Goal: Transaction & Acquisition: Purchase product/service

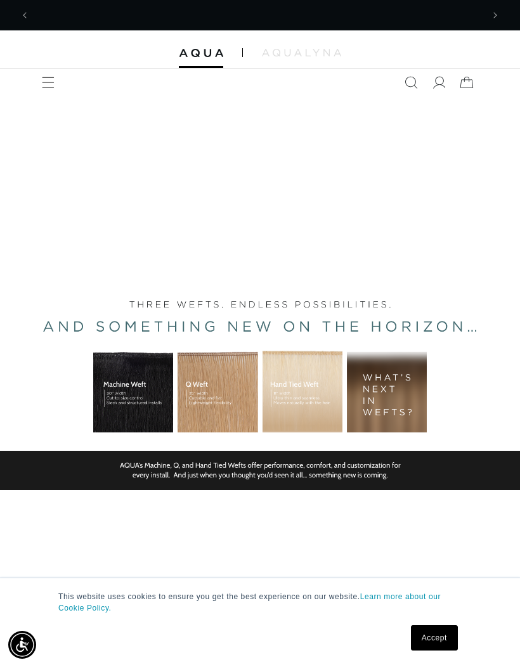
scroll to position [0, 906]
click at [37, 77] on span "Menu" at bounding box center [48, 82] width 28 height 28
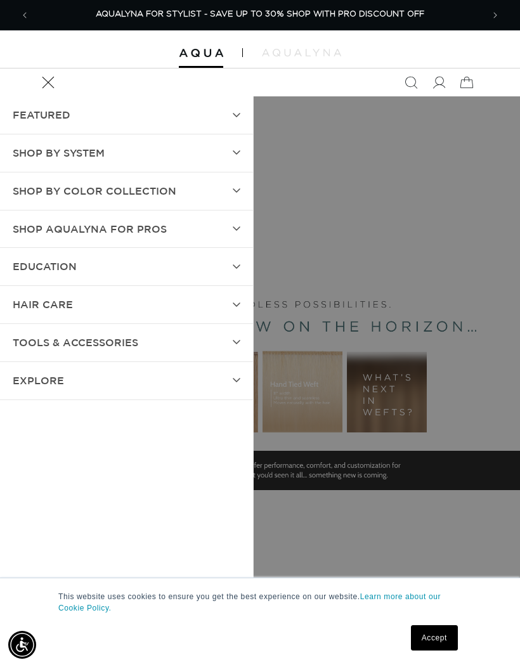
click at [62, 96] on summary "Menu" at bounding box center [48, 82] width 28 height 28
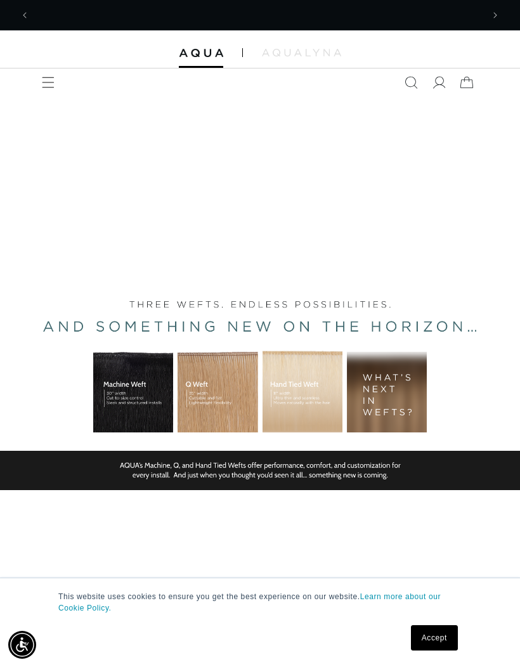
scroll to position [0, 0]
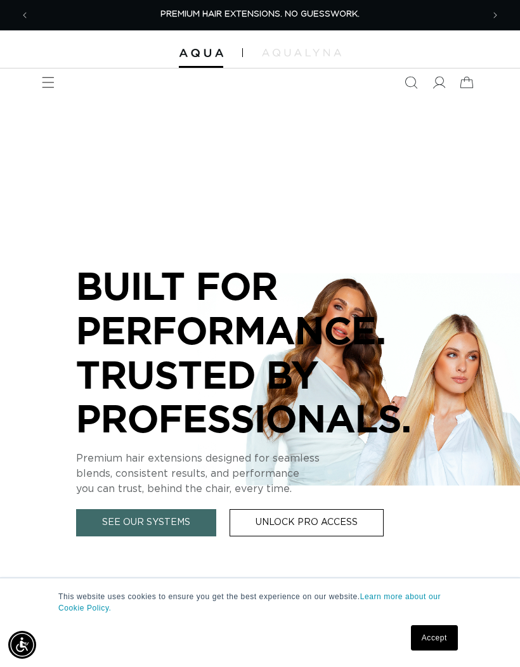
click at [44, 83] on icon "Menu" at bounding box center [48, 82] width 13 height 13
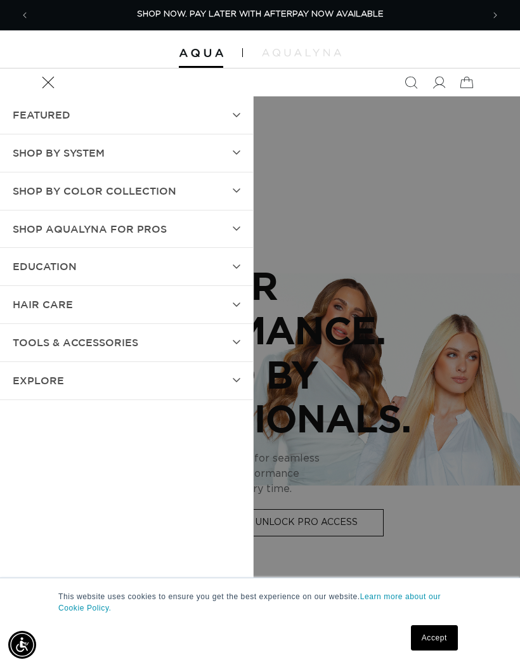
click at [40, 154] on span "SHOP BY SYSTEM" at bounding box center [59, 153] width 92 height 18
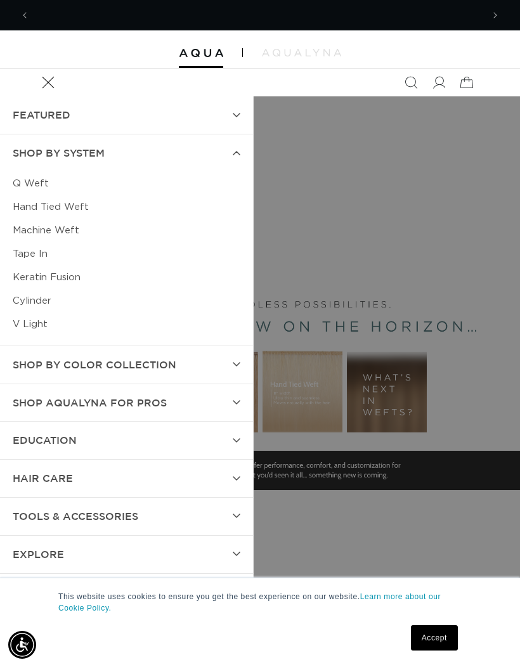
scroll to position [0, 906]
click at [35, 202] on link "Hand Tied Weft" at bounding box center [127, 206] width 228 height 23
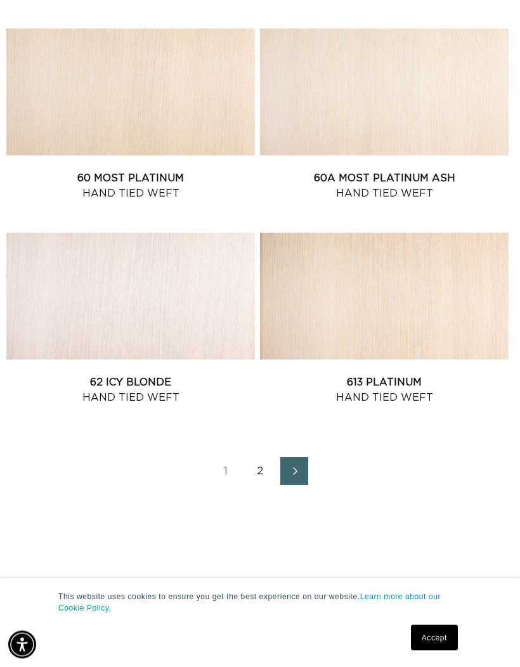
scroll to position [2036, 0]
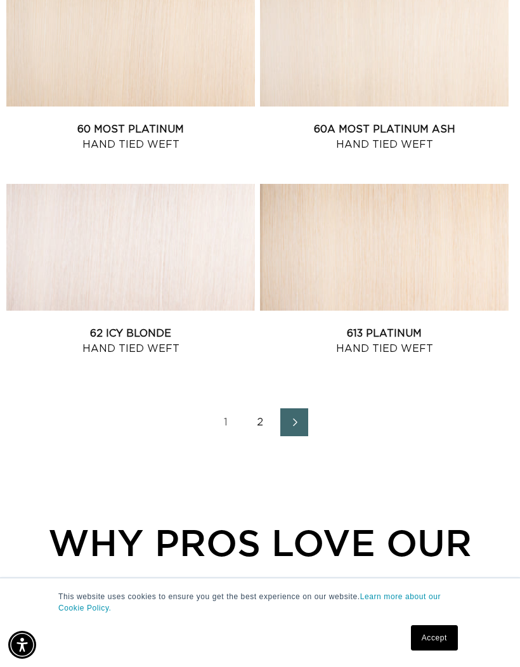
click at [252, 422] on link "2" at bounding box center [260, 422] width 28 height 28
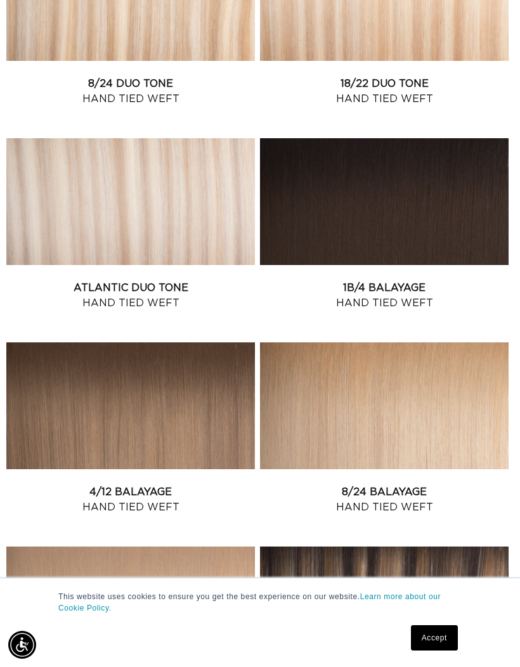
scroll to position [649, 0]
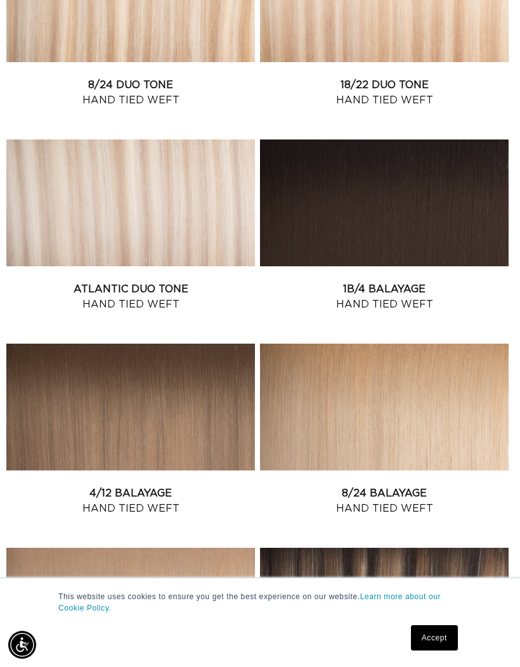
click at [51, 282] on link "Atlantic Duo Tone Hand Tied Weft" at bounding box center [130, 297] width 249 height 30
